Goal: Information Seeking & Learning: Learn about a topic

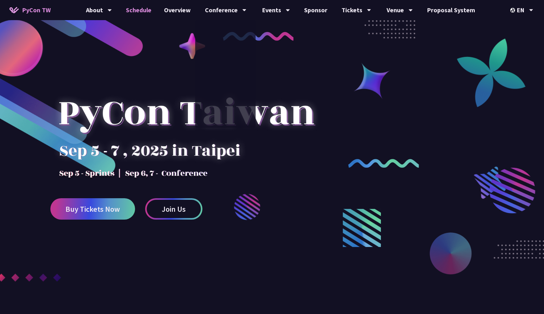
click at [142, 13] on link "Schedule" at bounding box center [139, 10] width 38 height 20
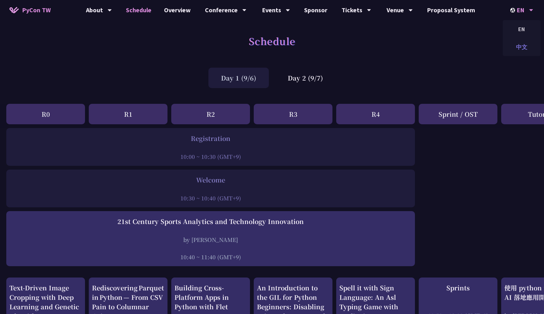
click at [517, 42] on div "中文" at bounding box center [521, 47] width 38 height 15
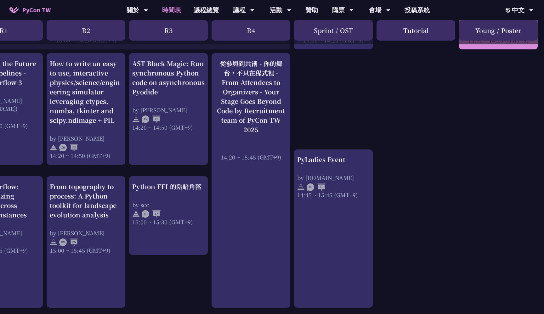
scroll to position [510, 125]
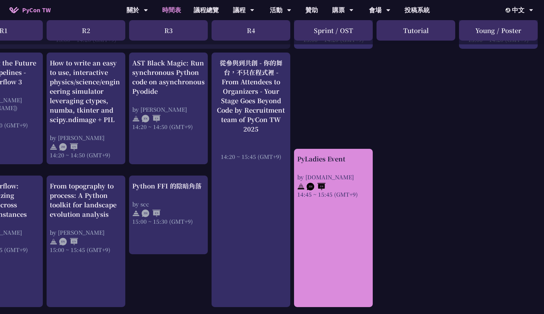
click at [356, 166] on div "PyLadies Event by pyladies.tw 14:45 ~ 15:45 (GMT+9)" at bounding box center [333, 176] width 72 height 44
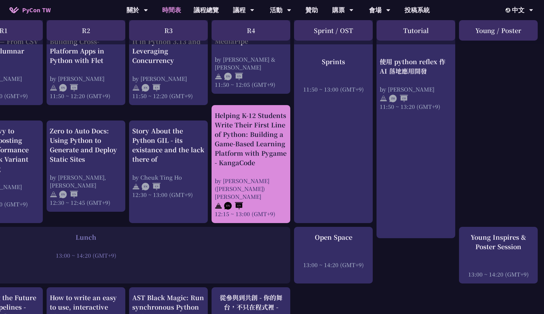
scroll to position [0, 125]
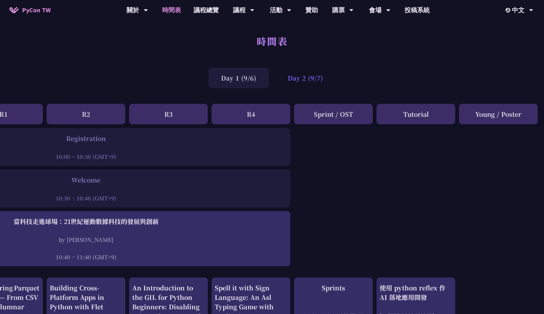
click at [298, 81] on div "Day 2 (9/7)" at bounding box center [305, 78] width 60 height 20
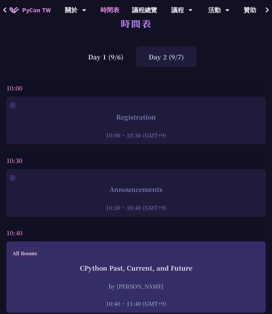
scroll to position [19, 0]
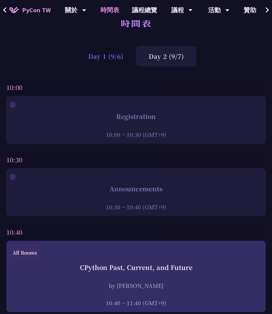
click at [108, 63] on div "Day 1 (9/6)" at bounding box center [105, 56] width 60 height 20
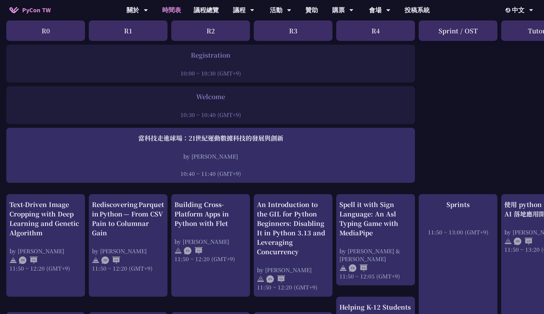
scroll to position [0, 0]
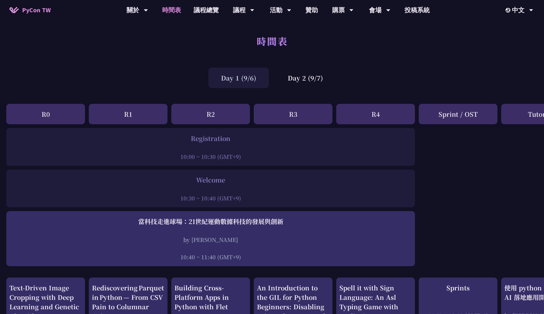
click at [251, 69] on div "Day 1 (9/6)" at bounding box center [238, 78] width 60 height 20
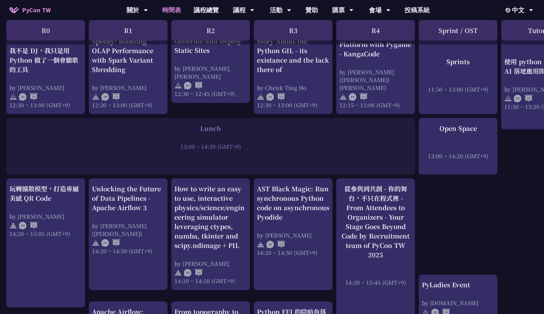
scroll to position [447, 0]
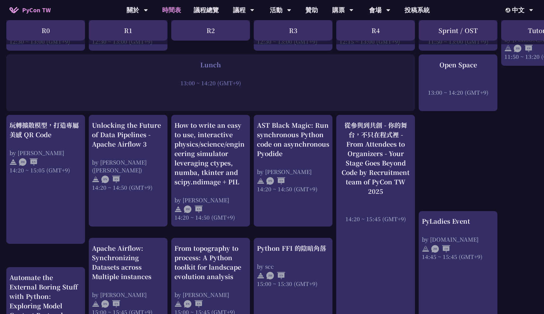
click at [228, 79] on div "13:00 ~ 14:20 (GMT+9)" at bounding box center [210, 83] width 402 height 8
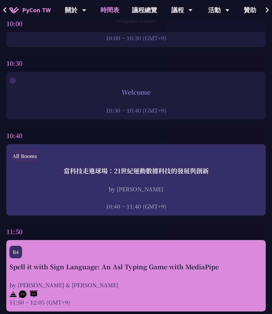
scroll to position [0, 0]
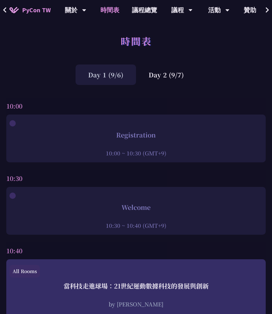
click at [107, 71] on div "Day 1 (9/6)" at bounding box center [105, 74] width 60 height 20
click at [107, 74] on div "Day 1 (9/6)" at bounding box center [105, 74] width 60 height 20
click at [154, 158] on div "Registration 10:00 ~ 10:30 (GMT+9)" at bounding box center [135, 138] width 259 height 48
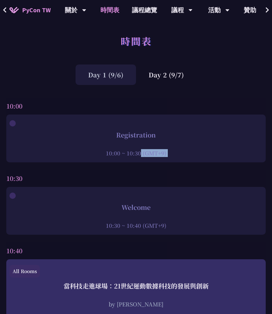
click at [178, 139] on div "Registration" at bounding box center [135, 134] width 253 height 9
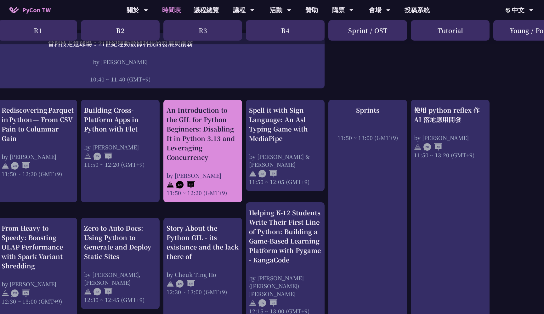
scroll to position [178, 125]
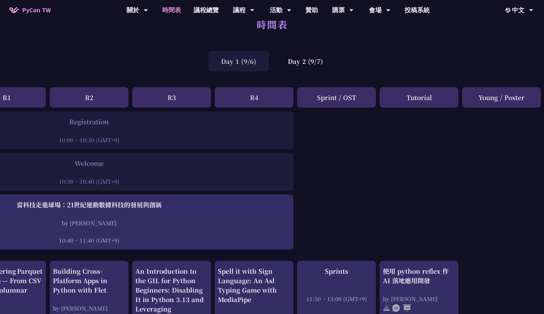
scroll to position [0, 121]
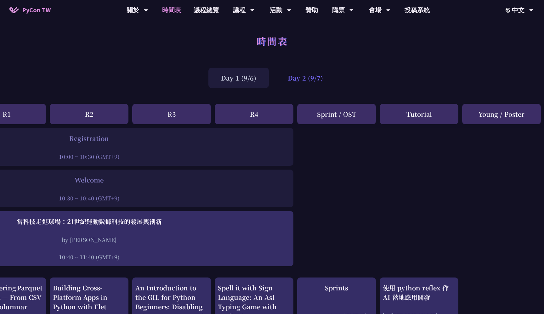
click at [271, 74] on div "Day 2 (9/7)" at bounding box center [305, 78] width 60 height 20
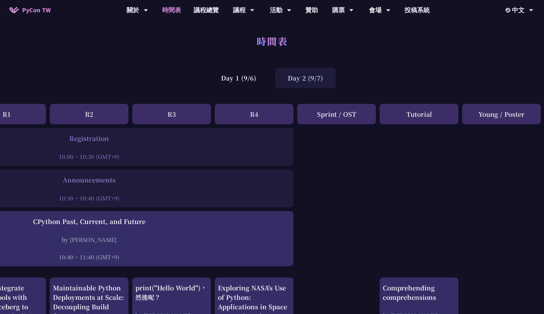
click at [242, 88] on div "Day 1 (9/6) Day 2 (9/7)" at bounding box center [272, 77] width 544 height 27
click at [243, 86] on div "Day 1 (9/6)" at bounding box center [238, 78] width 60 height 20
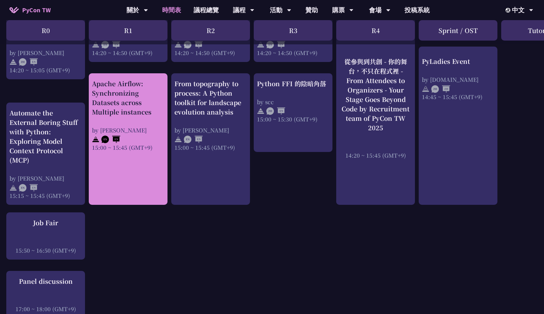
scroll to position [614, 0]
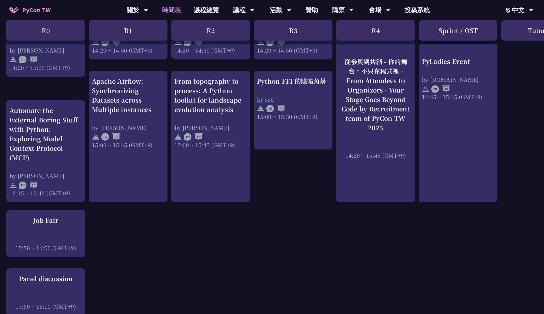
click at [169, 247] on div "An Introduction to the GIL for Python Beginners: Disabling It in Python 3.13 an…" at bounding box center [334, 34] width 668 height 1041
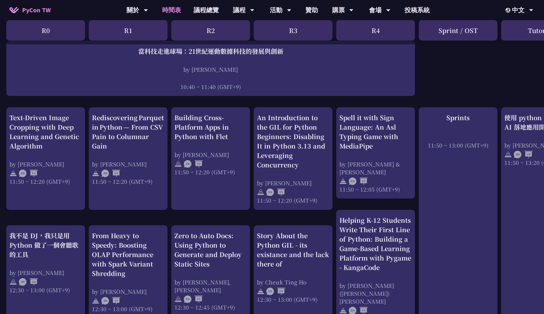
scroll to position [0, 0]
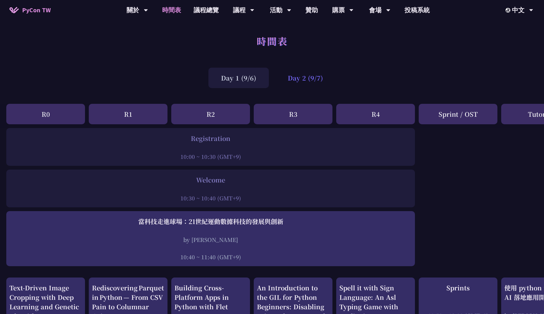
click at [271, 78] on div "Day 2 (9/7)" at bounding box center [305, 78] width 60 height 20
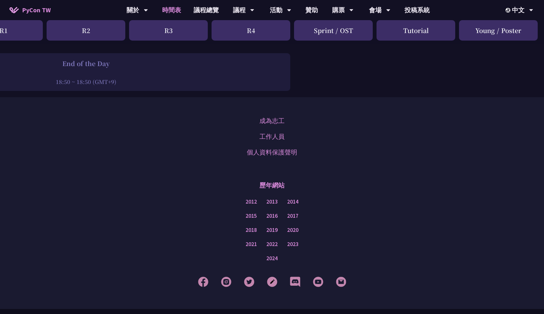
scroll to position [934, 125]
